Goal: Find specific page/section: Find specific page/section

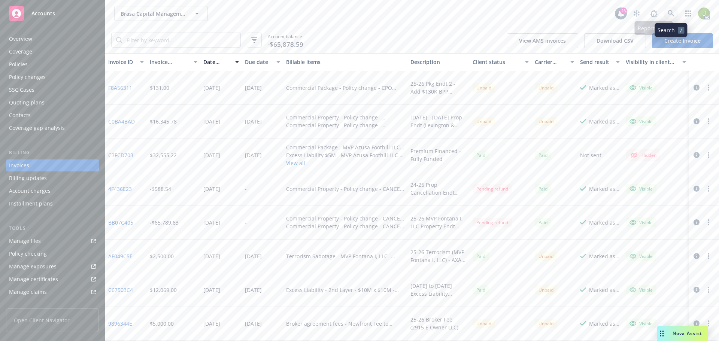
click at [671, 15] on icon at bounding box center [671, 13] width 7 height 7
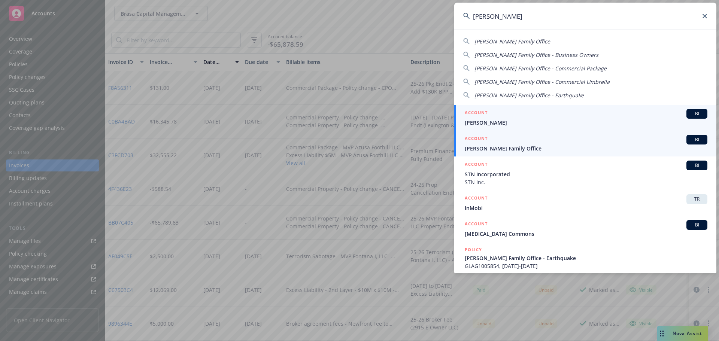
type input "frisbie"
click at [520, 144] on div "ACCOUNT BI" at bounding box center [586, 140] width 243 height 10
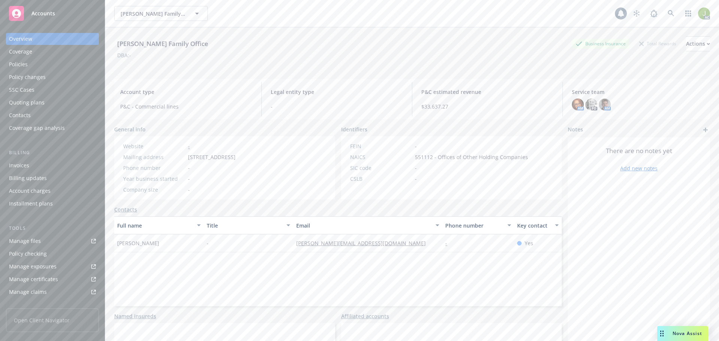
click at [33, 165] on div "Invoices" at bounding box center [52, 166] width 87 height 12
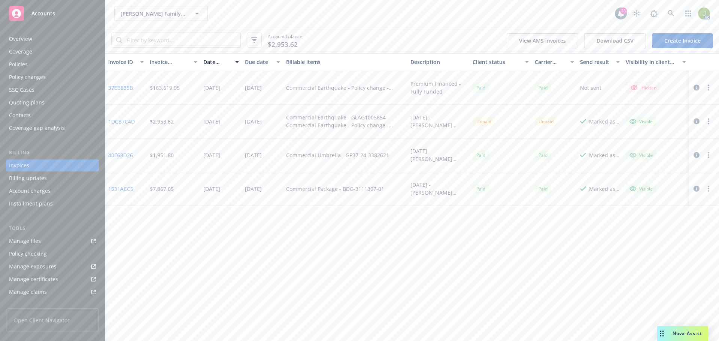
click at [124, 123] on link "1DCB7C4D" at bounding box center [121, 122] width 27 height 8
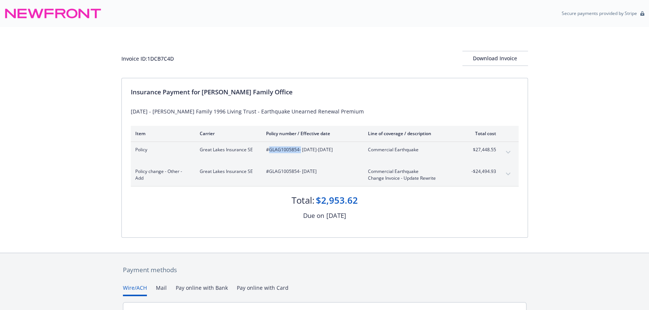
drag, startPoint x: 299, startPoint y: 149, endPoint x: 270, endPoint y: 150, distance: 29.6
click at [270, 150] on span "#GLAG1005854 - [DATE]-[DATE]" at bounding box center [311, 150] width 90 height 7
